Goal: Navigation & Orientation: Find specific page/section

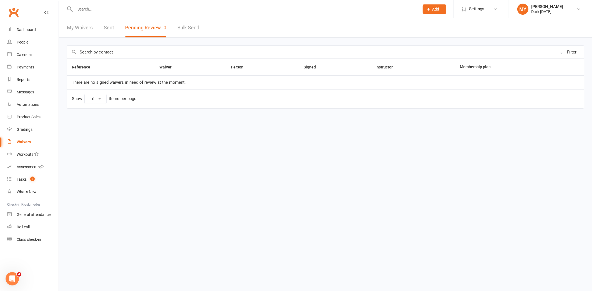
click at [85, 23] on link "My Waivers" at bounding box center [80, 27] width 26 height 19
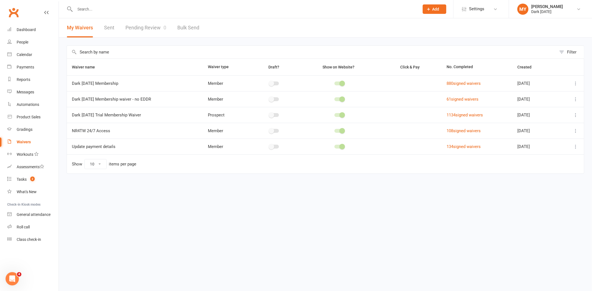
click at [148, 28] on link "Pending Review 0" at bounding box center [145, 27] width 41 height 19
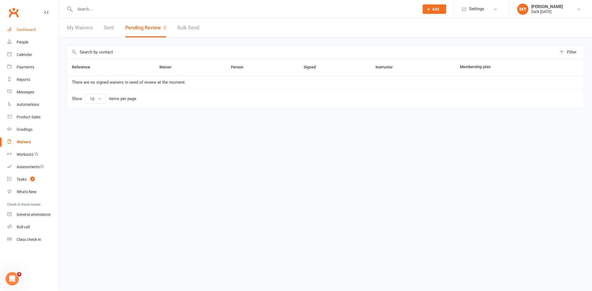
click at [38, 29] on link "Dashboard" at bounding box center [32, 30] width 51 height 12
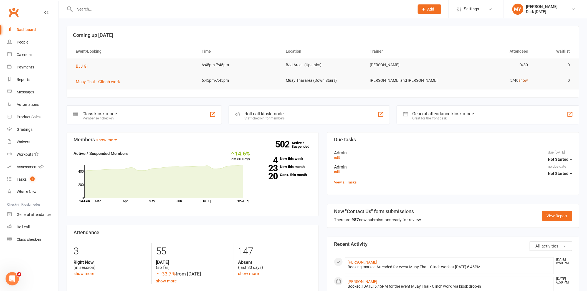
click at [527, 79] on link "show" at bounding box center [523, 80] width 9 height 4
